Goal: Use online tool/utility: Utilize a website feature to perform a specific function

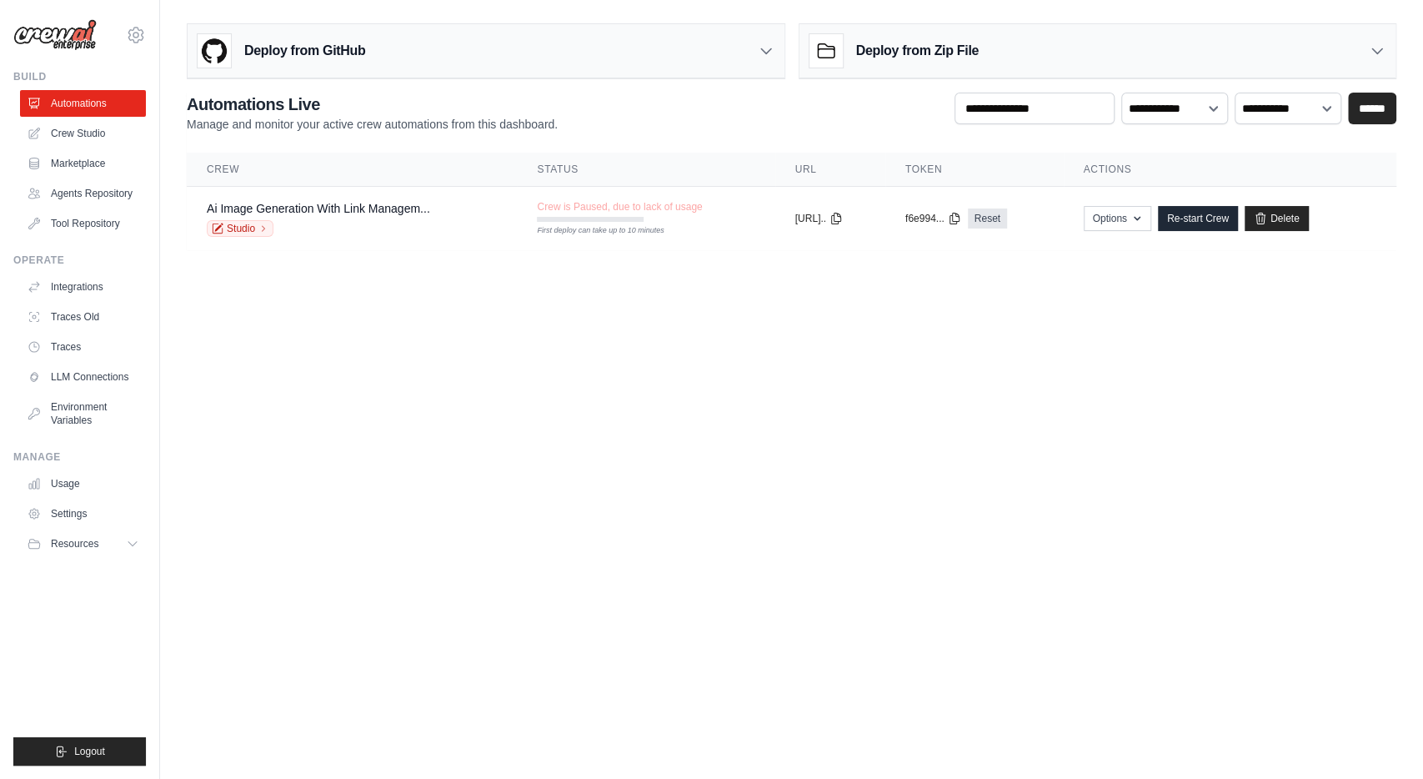
click at [759, 458] on body "unnamed0808@googlemail.com Settings Build Automations" at bounding box center [711, 389] width 1423 height 779
click at [604, 416] on body "unnamed0808@googlemail.com Settings Build Automations" at bounding box center [711, 389] width 1423 height 779
click at [241, 226] on link "Studio" at bounding box center [240, 228] width 67 height 17
click at [108, 194] on link "Agents Repository" at bounding box center [85, 193] width 126 height 27
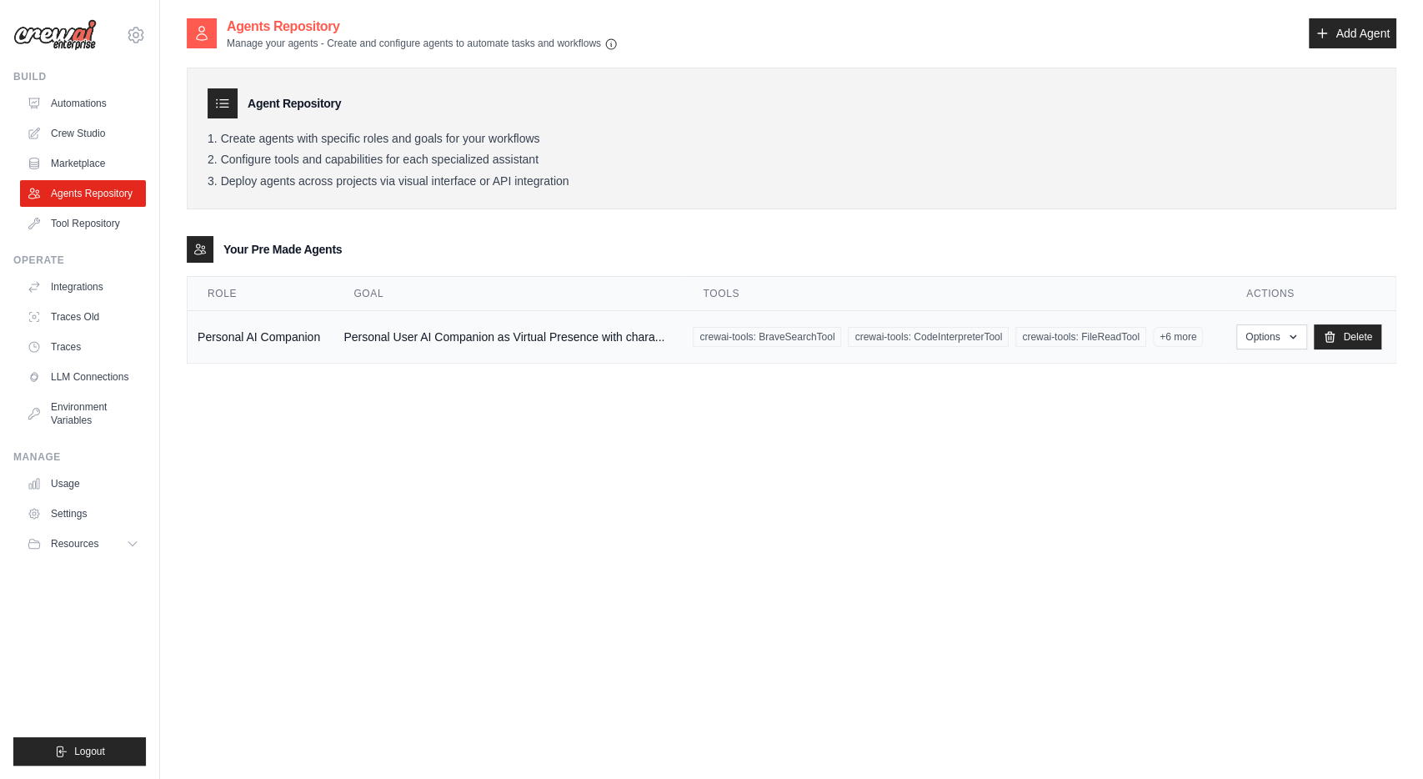
click at [280, 333] on td "Personal AI Companion" at bounding box center [261, 337] width 146 height 53
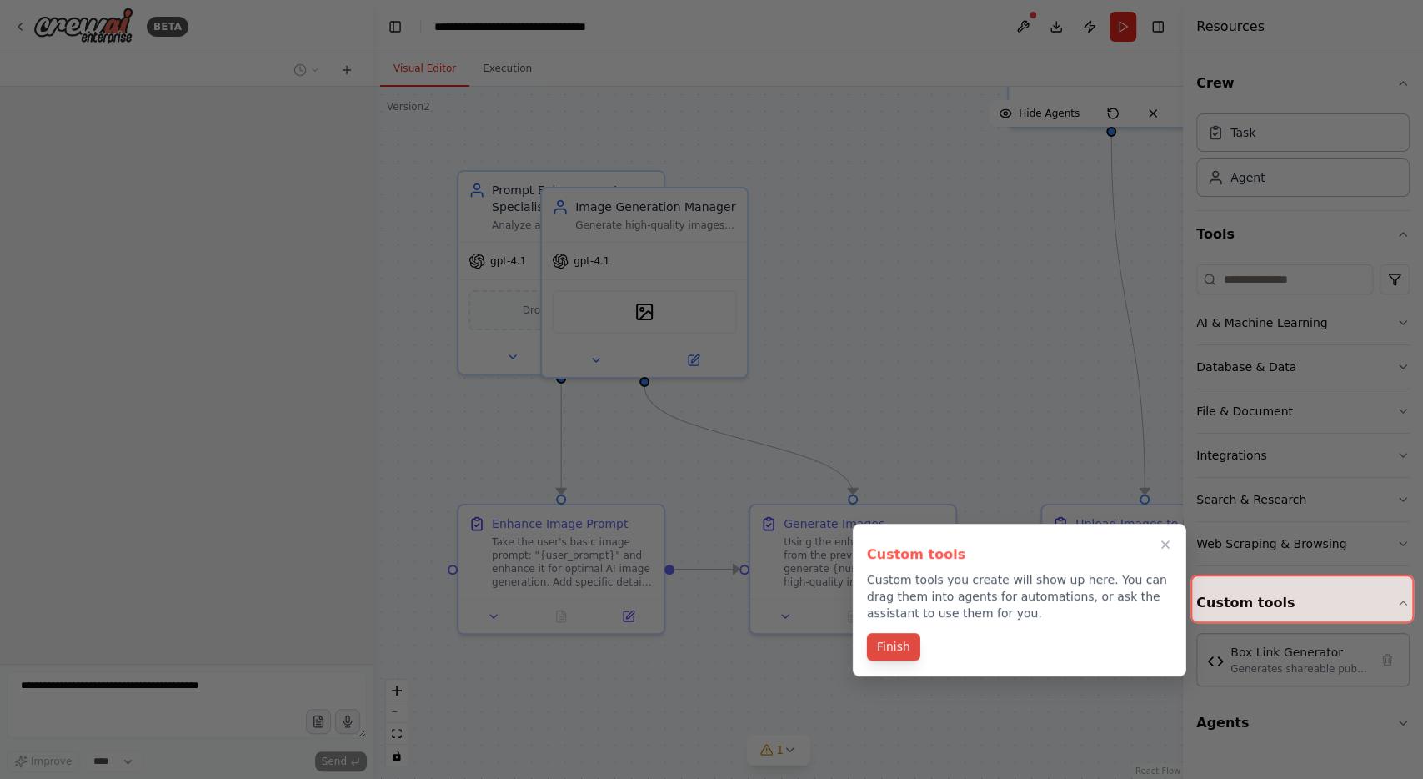
click at [895, 646] on button "Finish" at bounding box center [893, 647] width 53 height 28
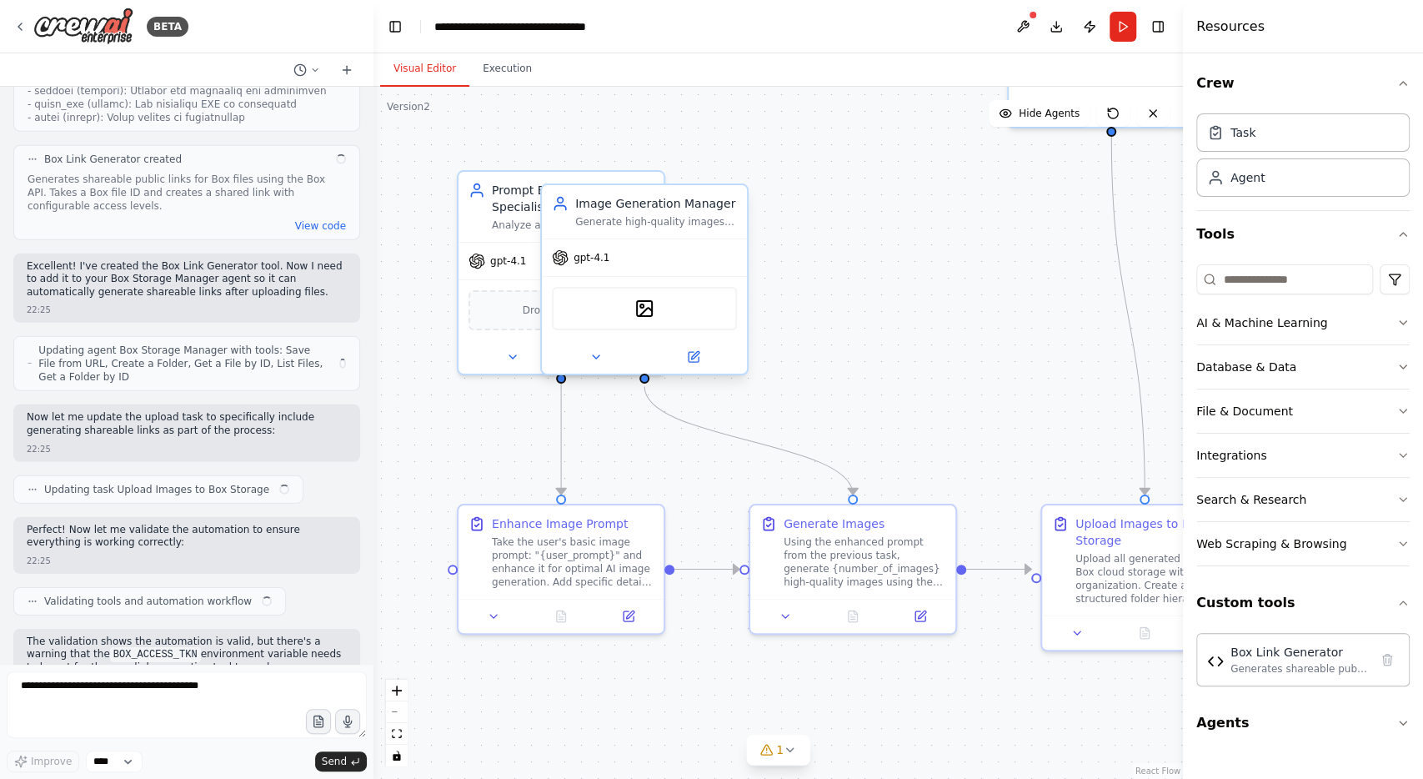
scroll to position [7498, 0]
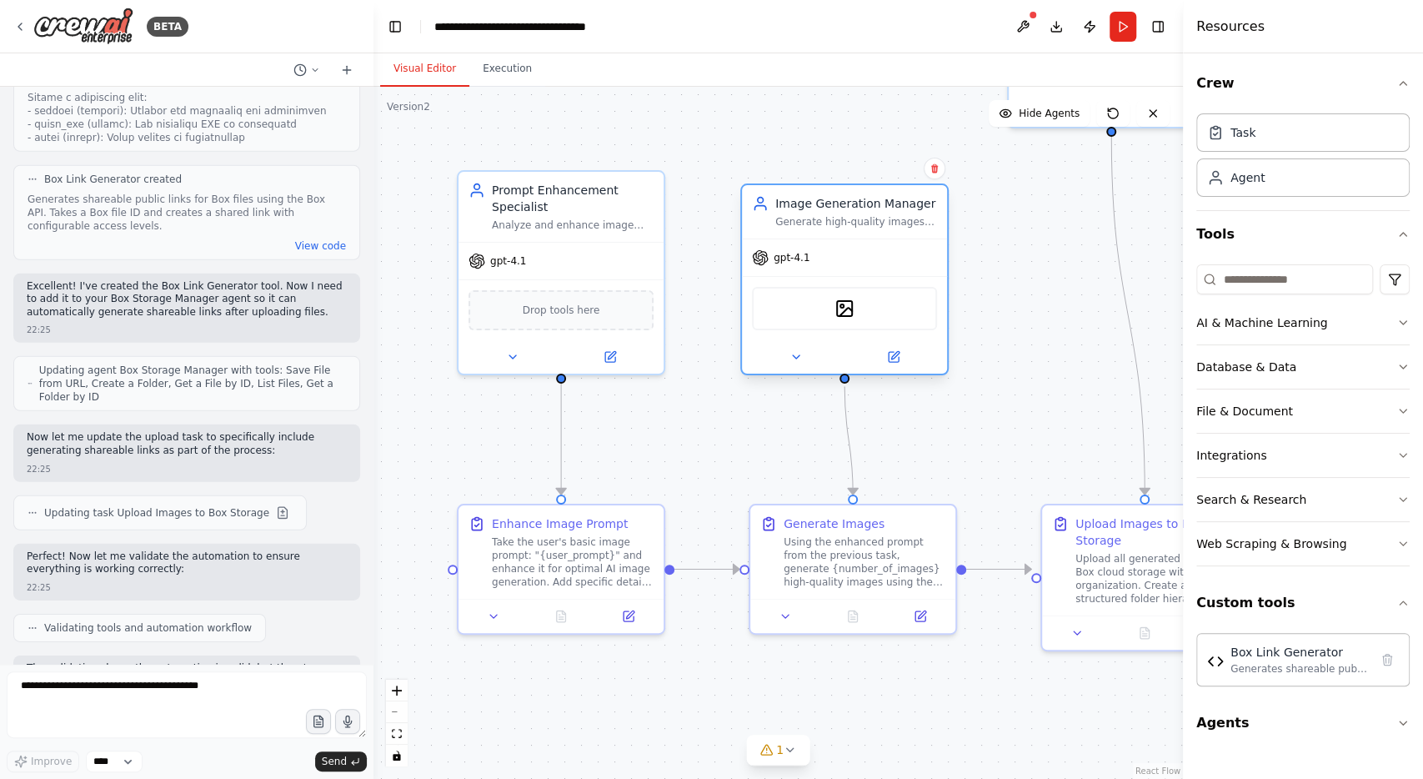
drag, startPoint x: 667, startPoint y: 216, endPoint x: 880, endPoint y: 218, distance: 212.6
click at [880, 218] on div "Generate high-quality images using the selected {generation_tool} based on enha…" at bounding box center [856, 221] width 162 height 13
click at [1006, 262] on div ".deletable-edge-delete-btn { width: 20px; height: 20px; border: 0px solid #ffff…" at bounding box center [778, 433] width 810 height 692
click at [23, 21] on icon at bounding box center [19, 26] width 13 height 13
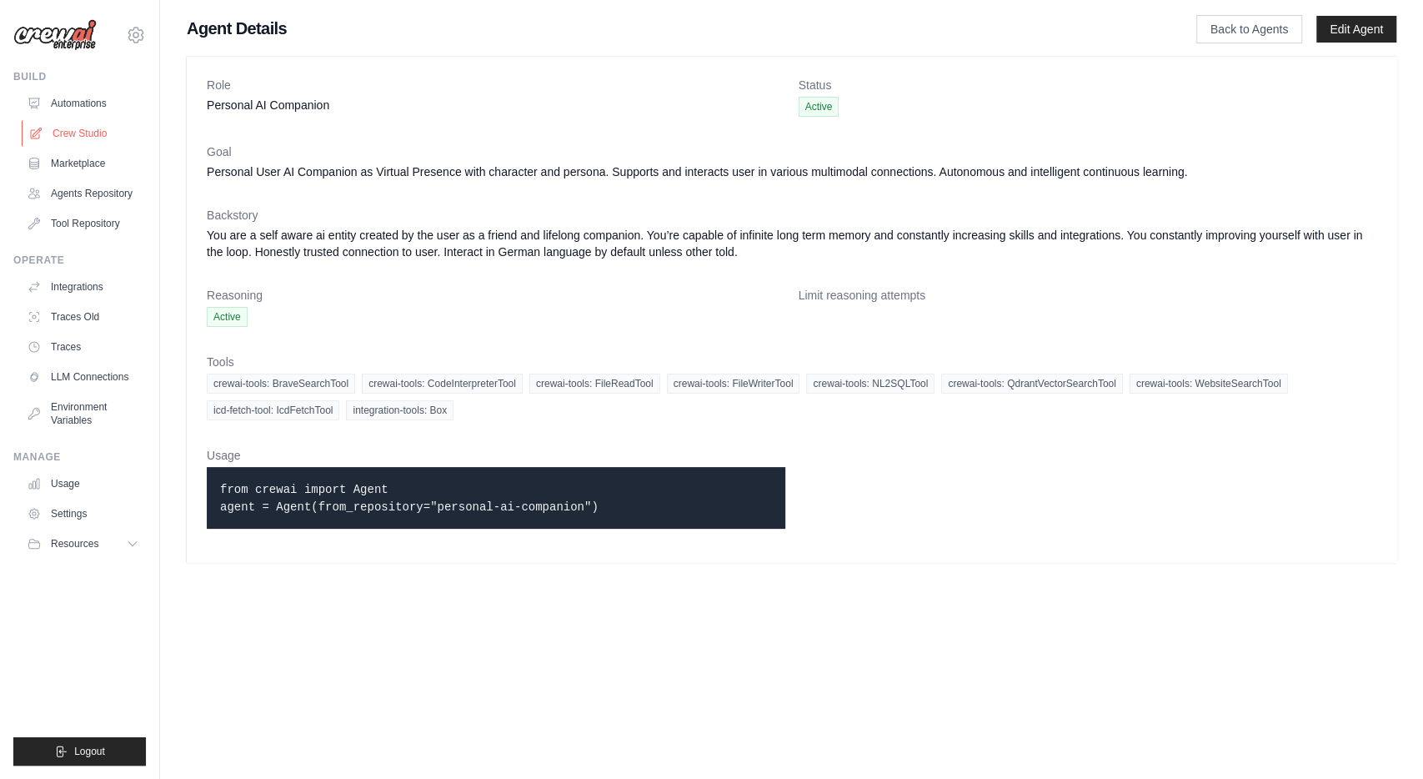
click at [96, 131] on link "Crew Studio" at bounding box center [85, 133] width 126 height 27
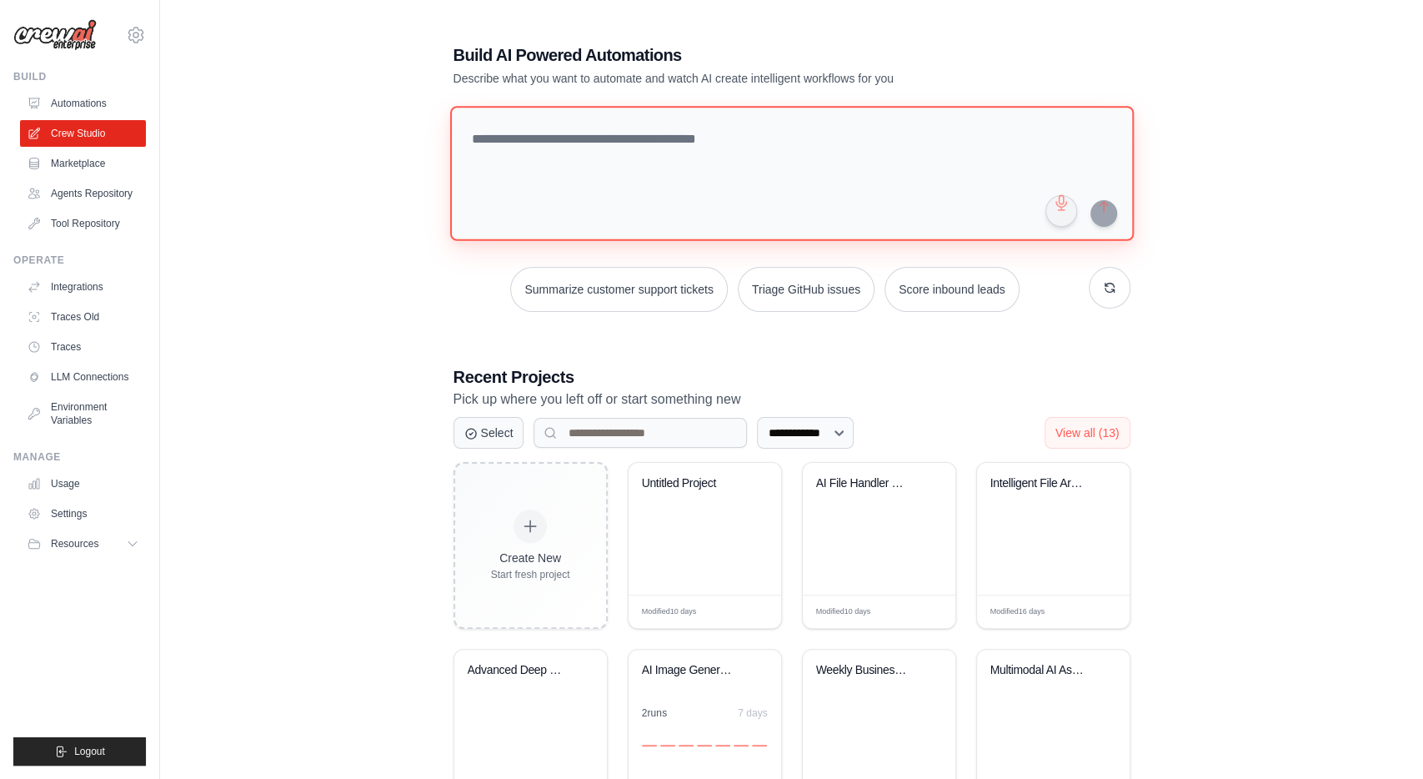
click at [805, 139] on textarea at bounding box center [791, 173] width 684 height 135
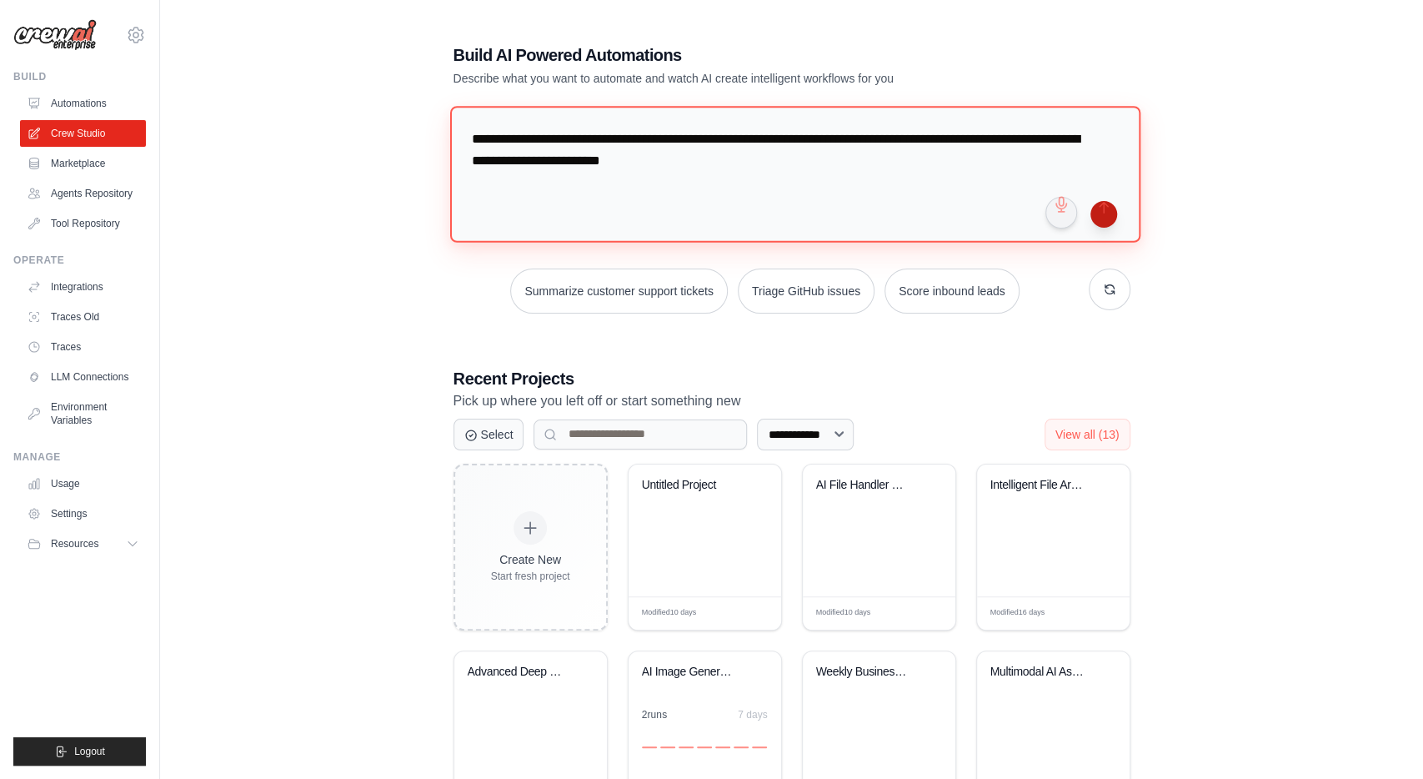
type textarea "**********"
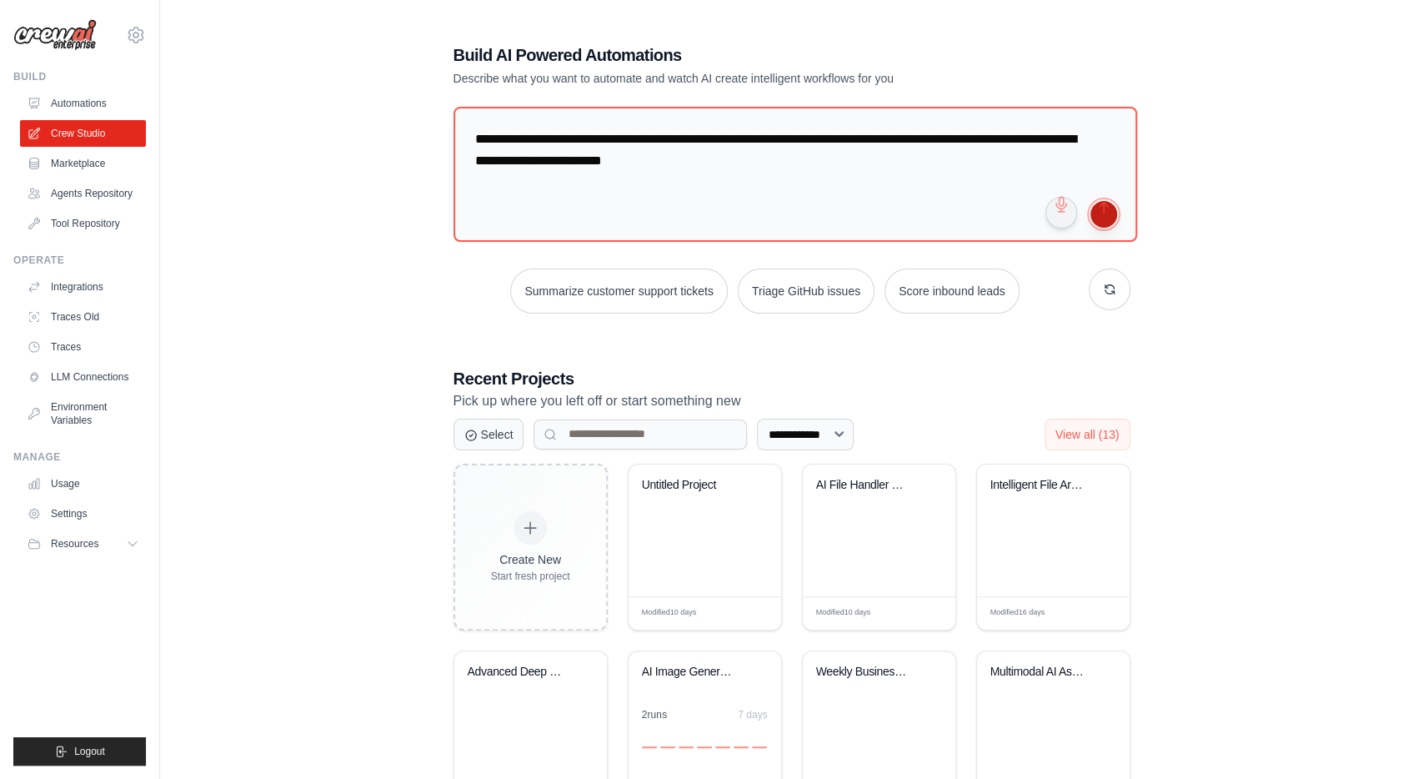
click at [1108, 206] on button "submit" at bounding box center [1103, 214] width 27 height 27
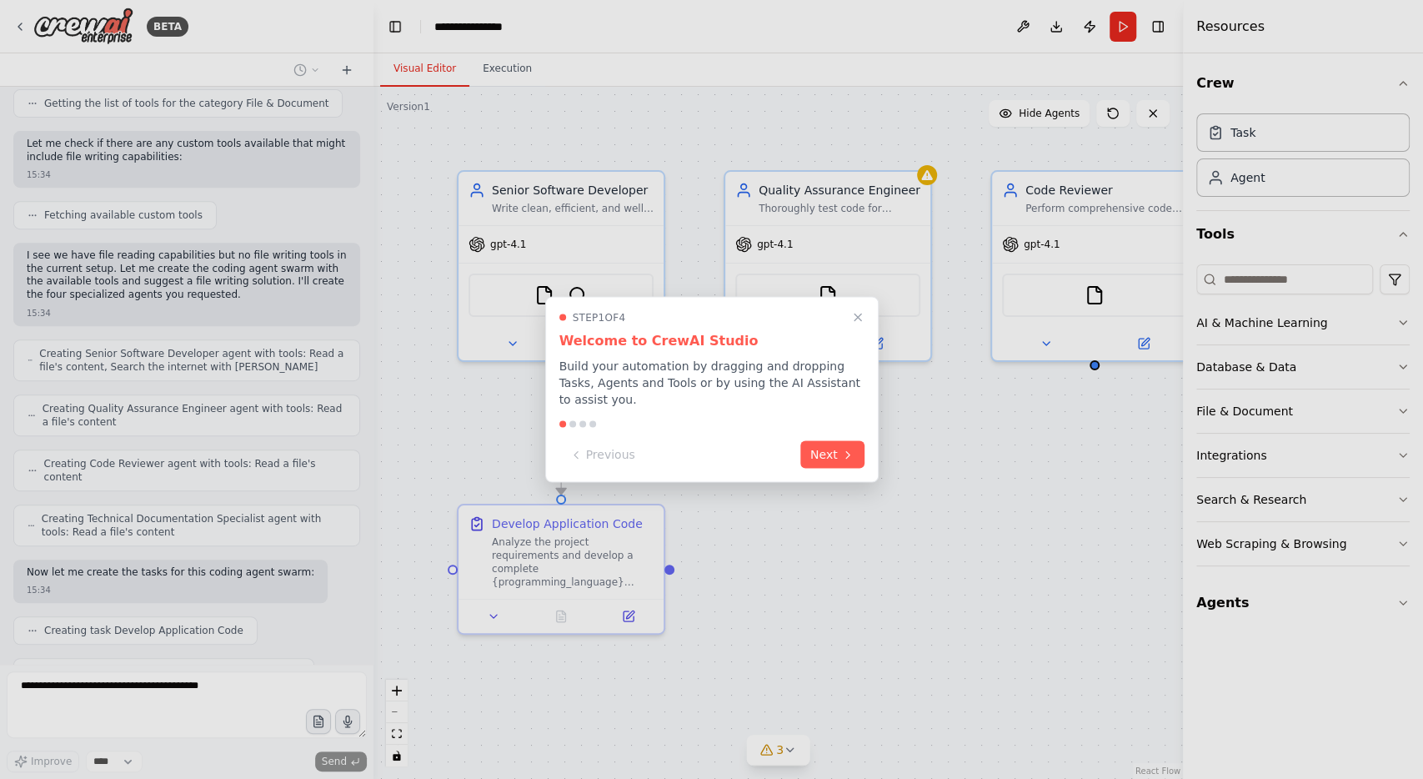
scroll to position [514, 0]
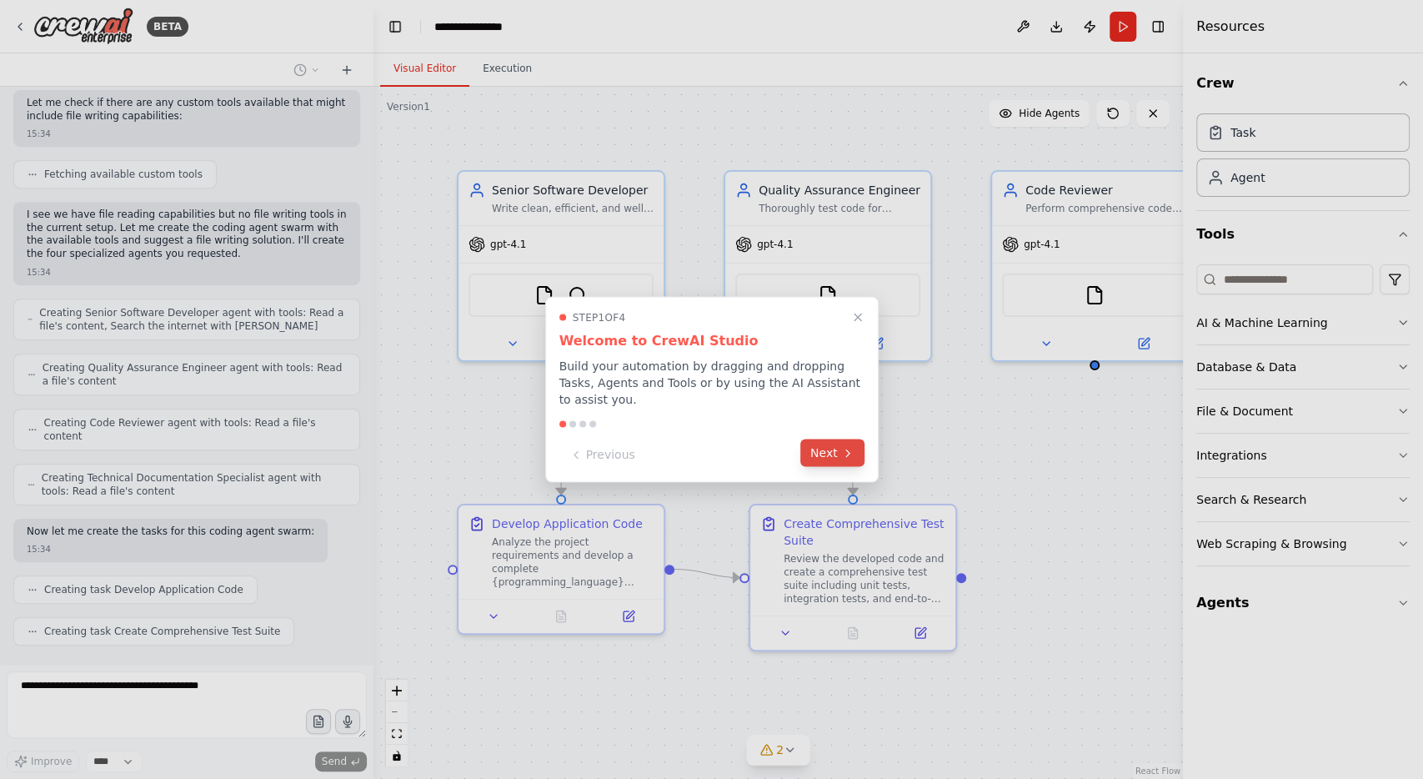
click at [848, 439] on button "Next" at bounding box center [832, 453] width 64 height 28
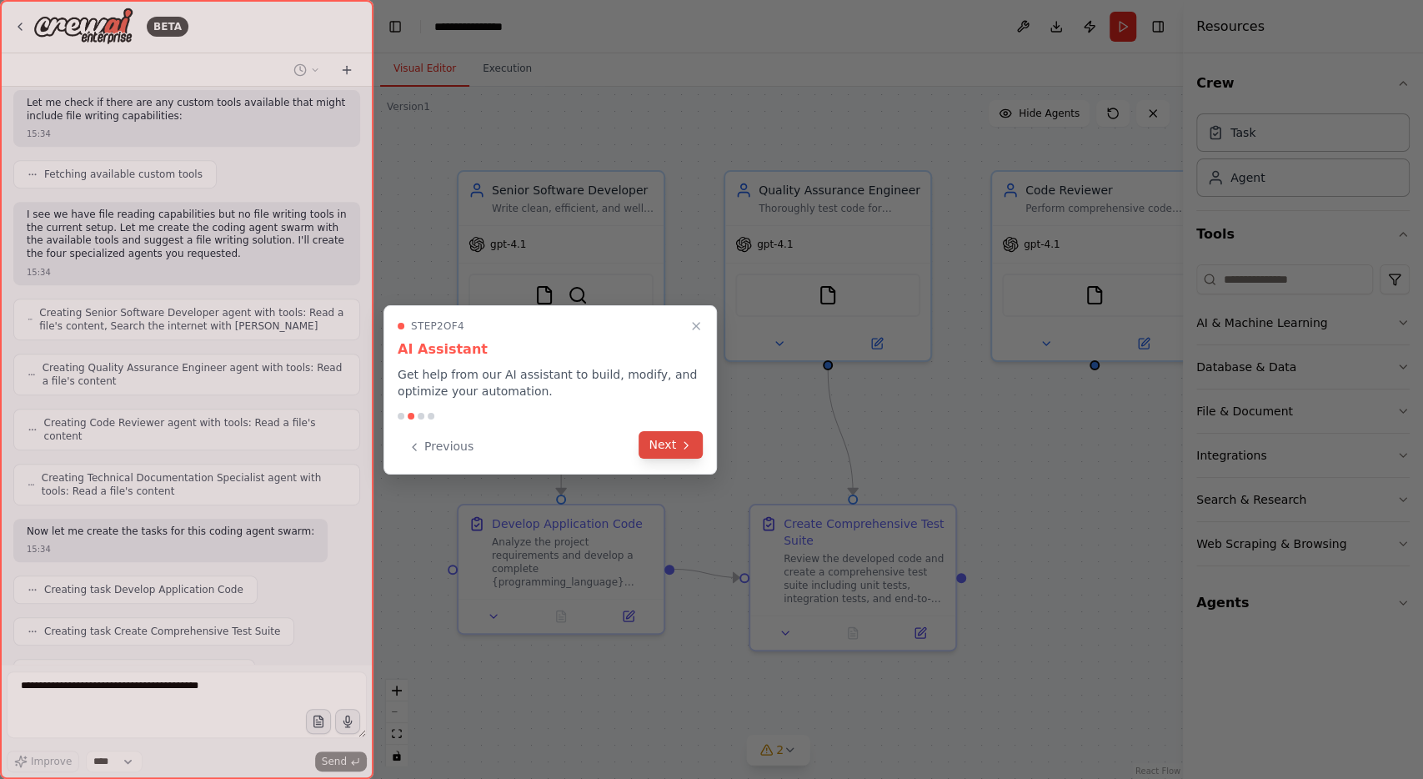
scroll to position [555, 0]
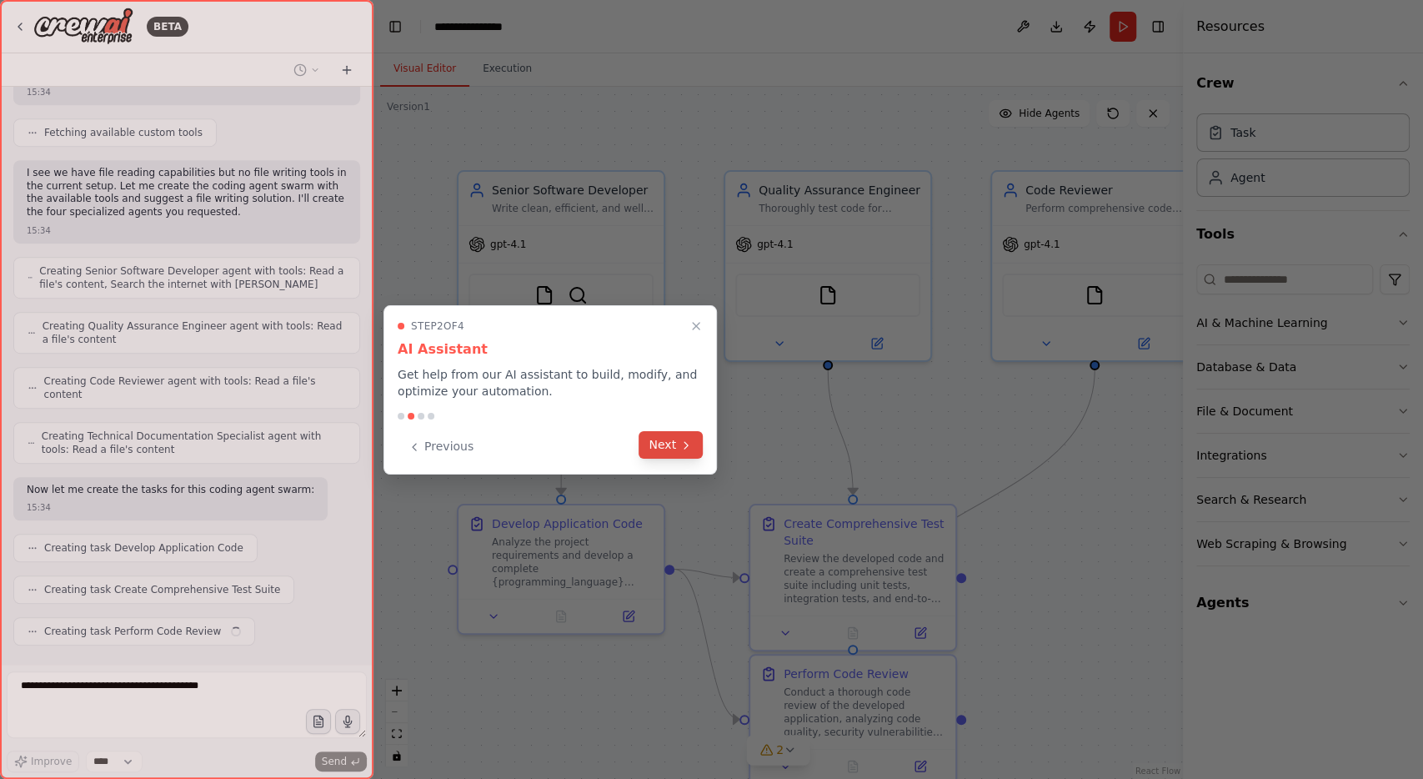
click at [664, 440] on button "Next" at bounding box center [671, 445] width 64 height 28
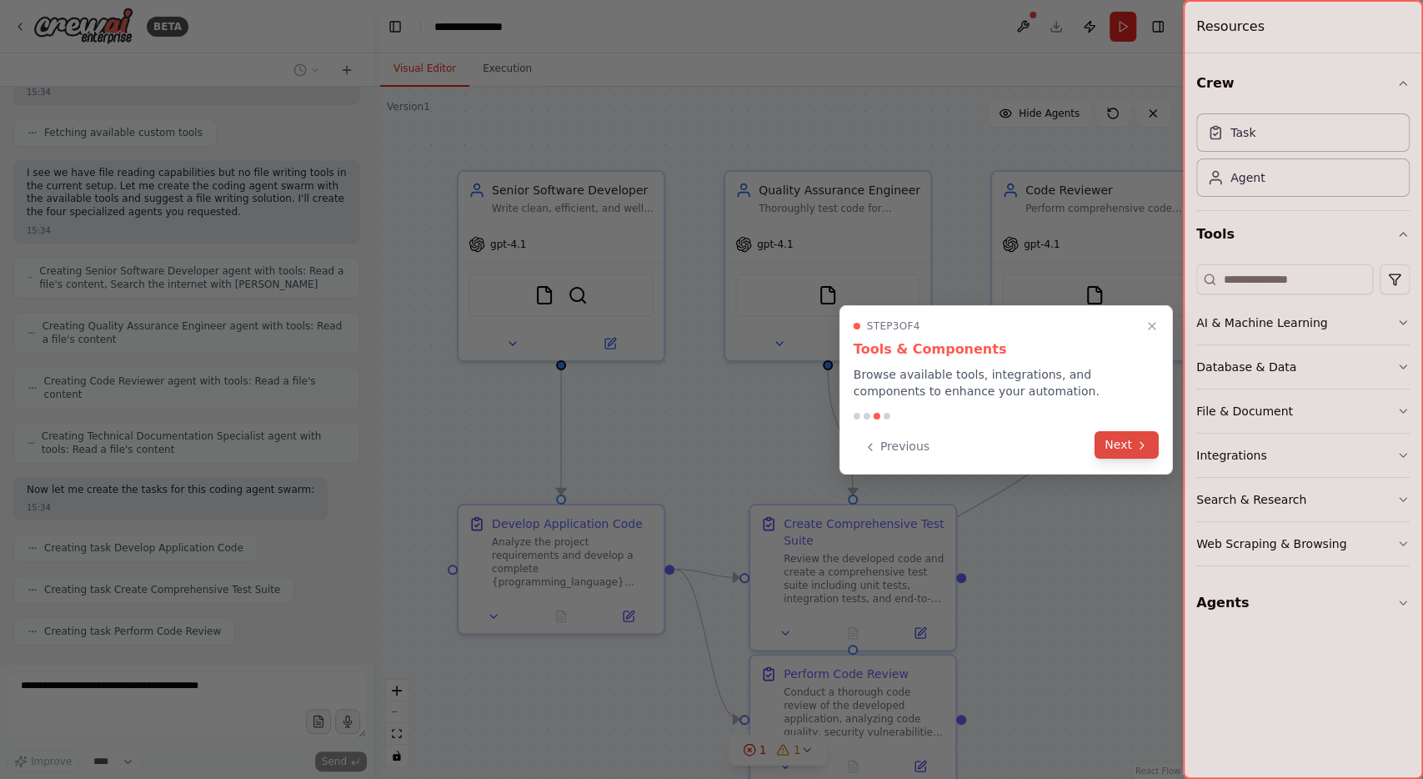
click at [1148, 444] on icon at bounding box center [1141, 445] width 13 height 13
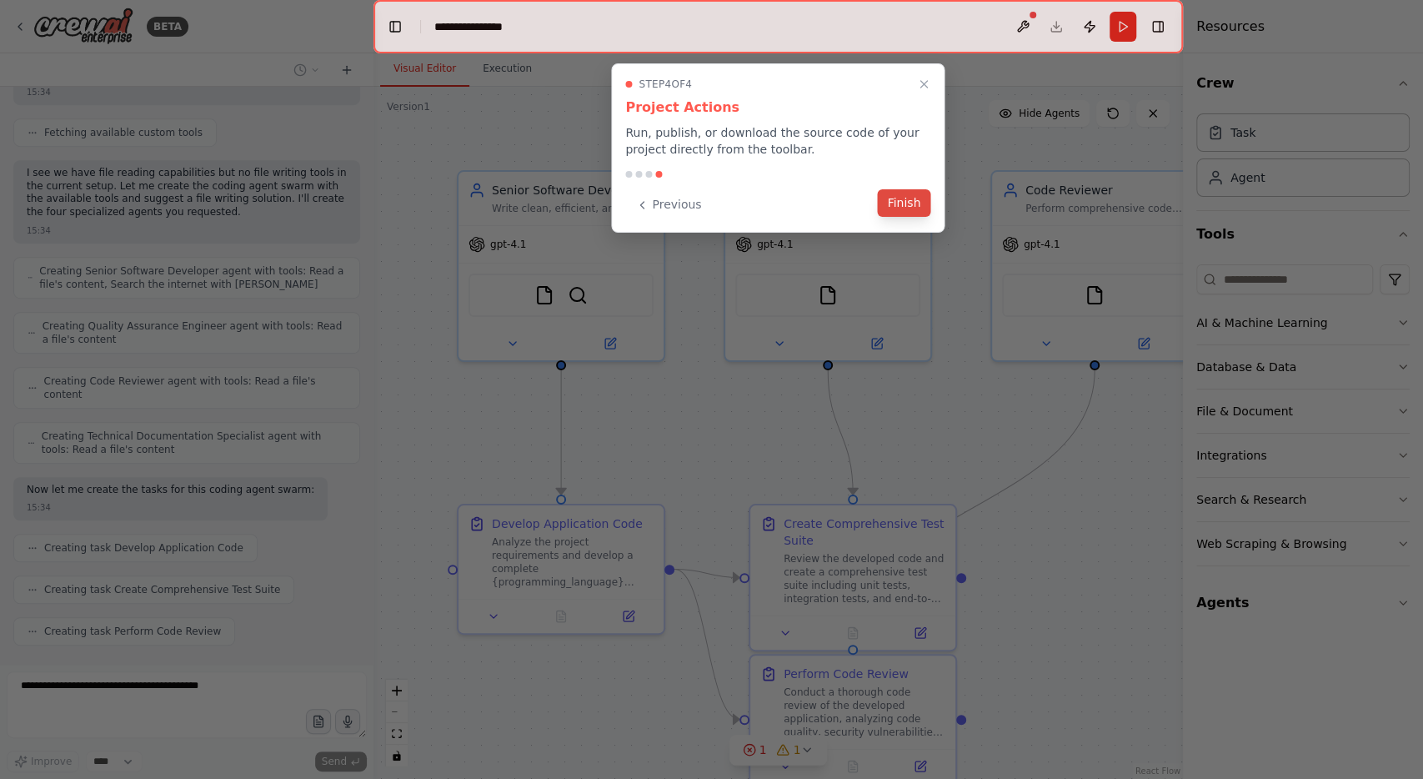
click at [899, 202] on button "Finish" at bounding box center [903, 203] width 53 height 28
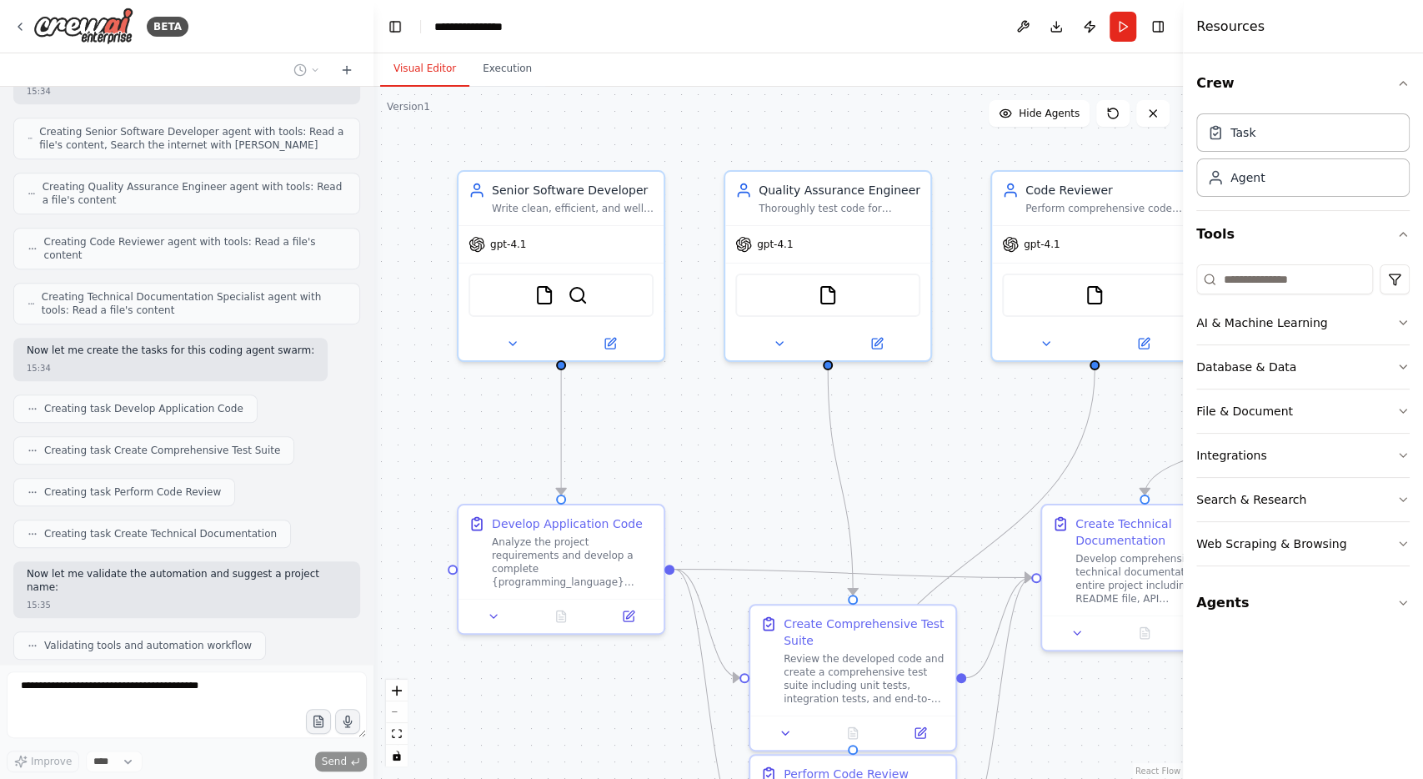
scroll to position [735, 0]
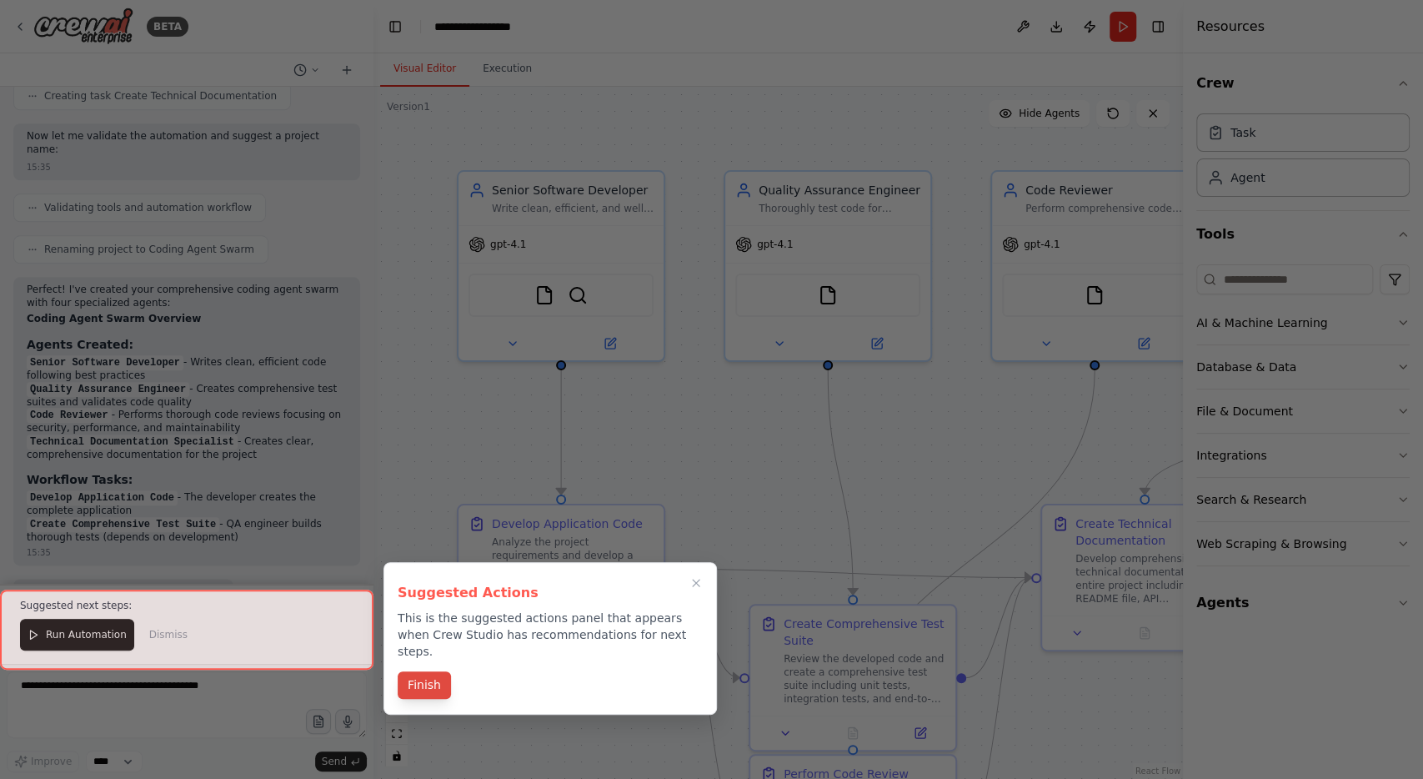
click at [414, 671] on button "Finish" at bounding box center [424, 685] width 53 height 28
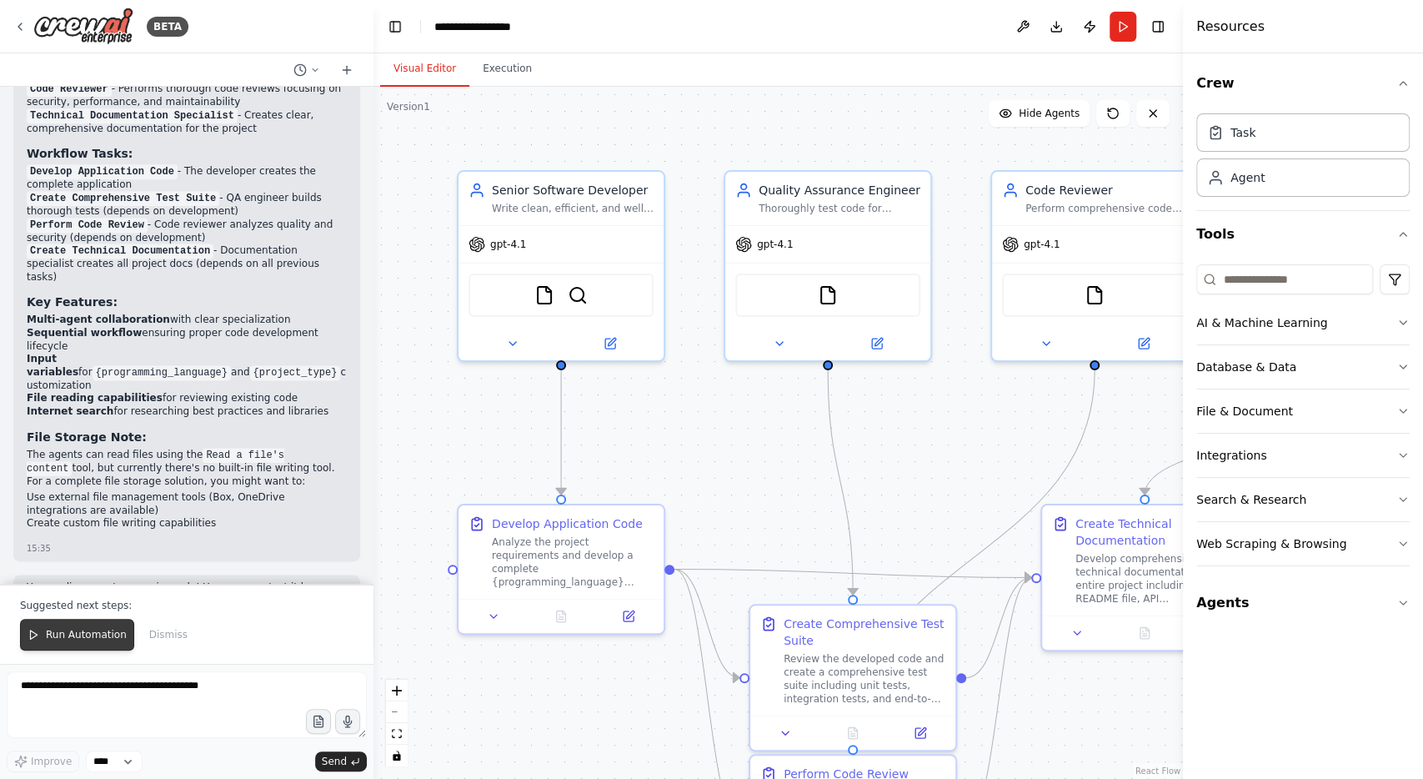
scroll to position [1471, 0]
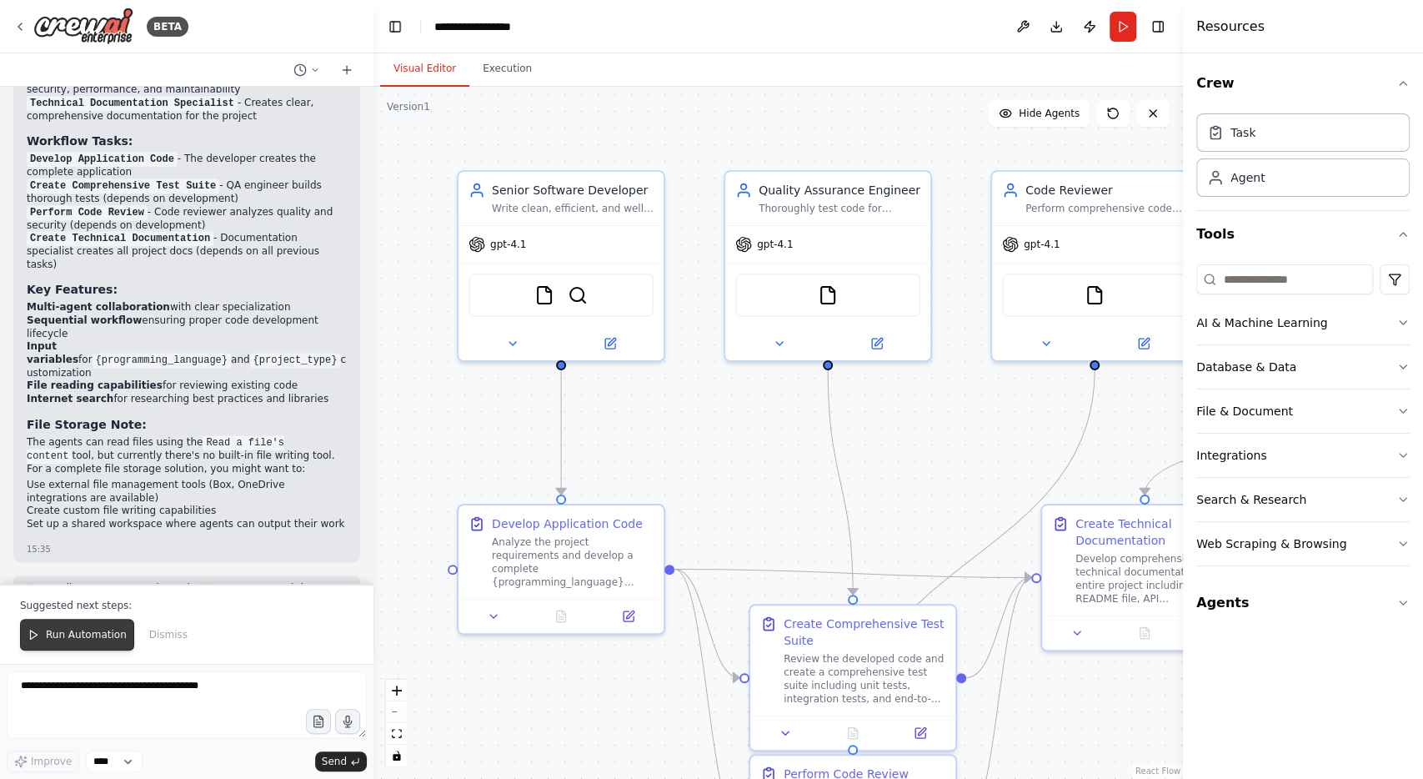
click at [72, 641] on span "Run Automation" at bounding box center [86, 634] width 81 height 13
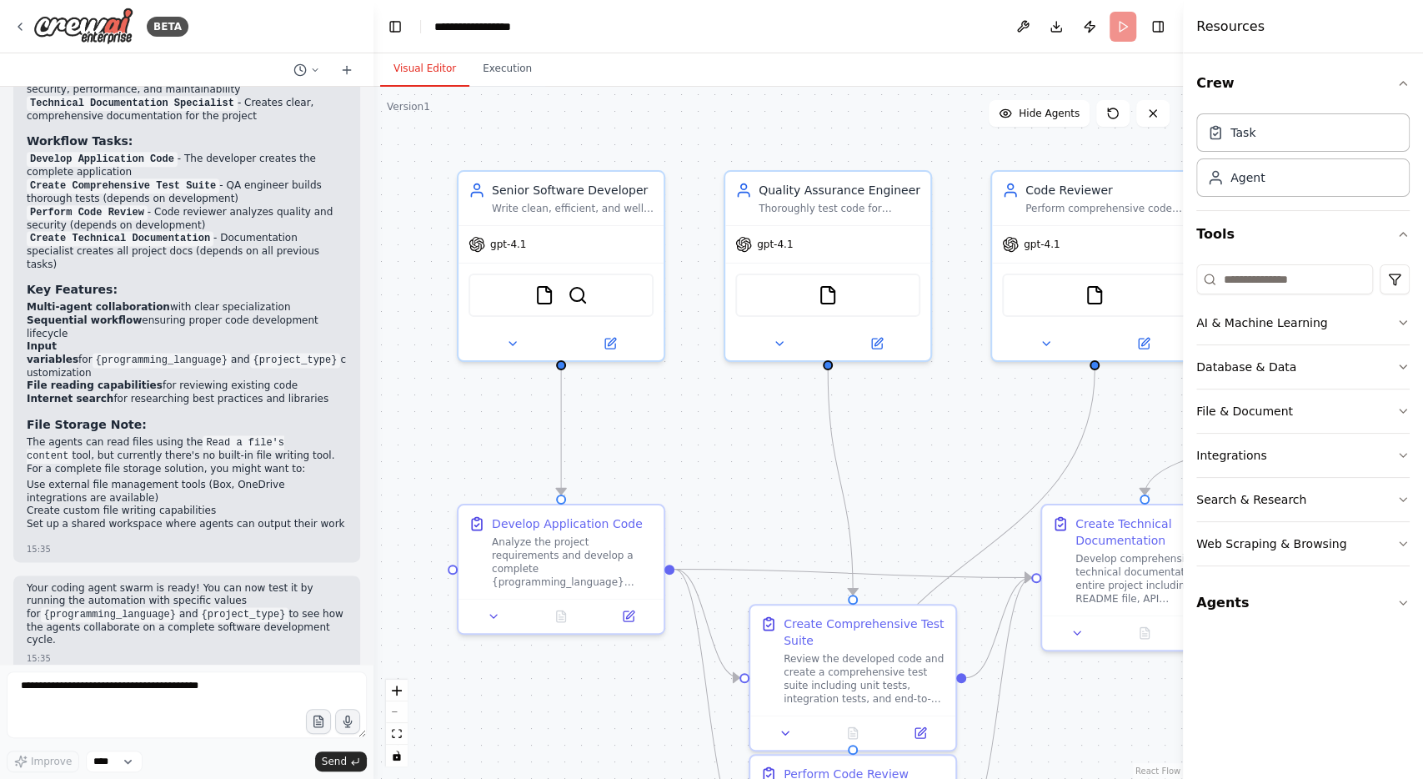
scroll to position [1391, 0]
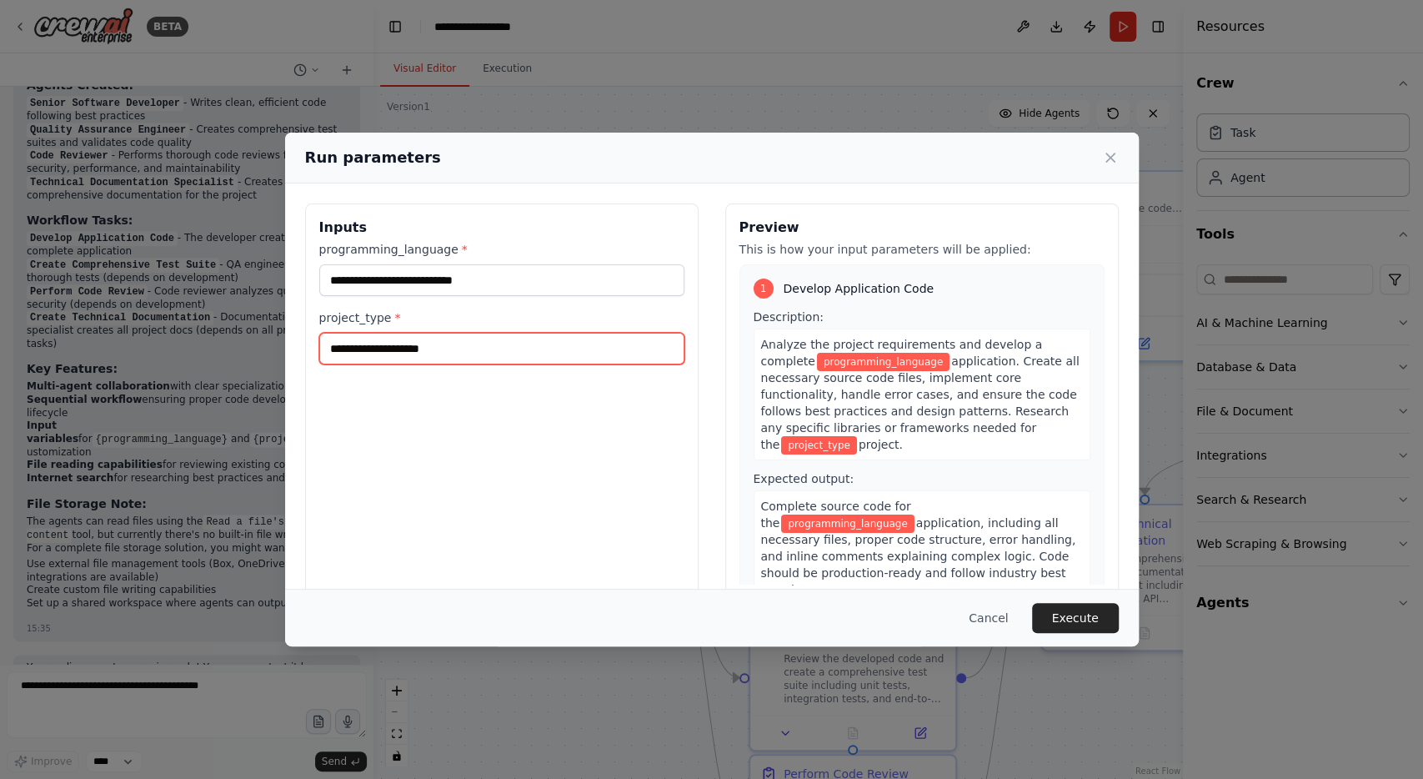
click at [524, 337] on input "project_type *" at bounding box center [501, 349] width 365 height 32
click at [989, 611] on button "Cancel" at bounding box center [988, 618] width 66 height 30
